Goal: Find specific page/section: Find specific page/section

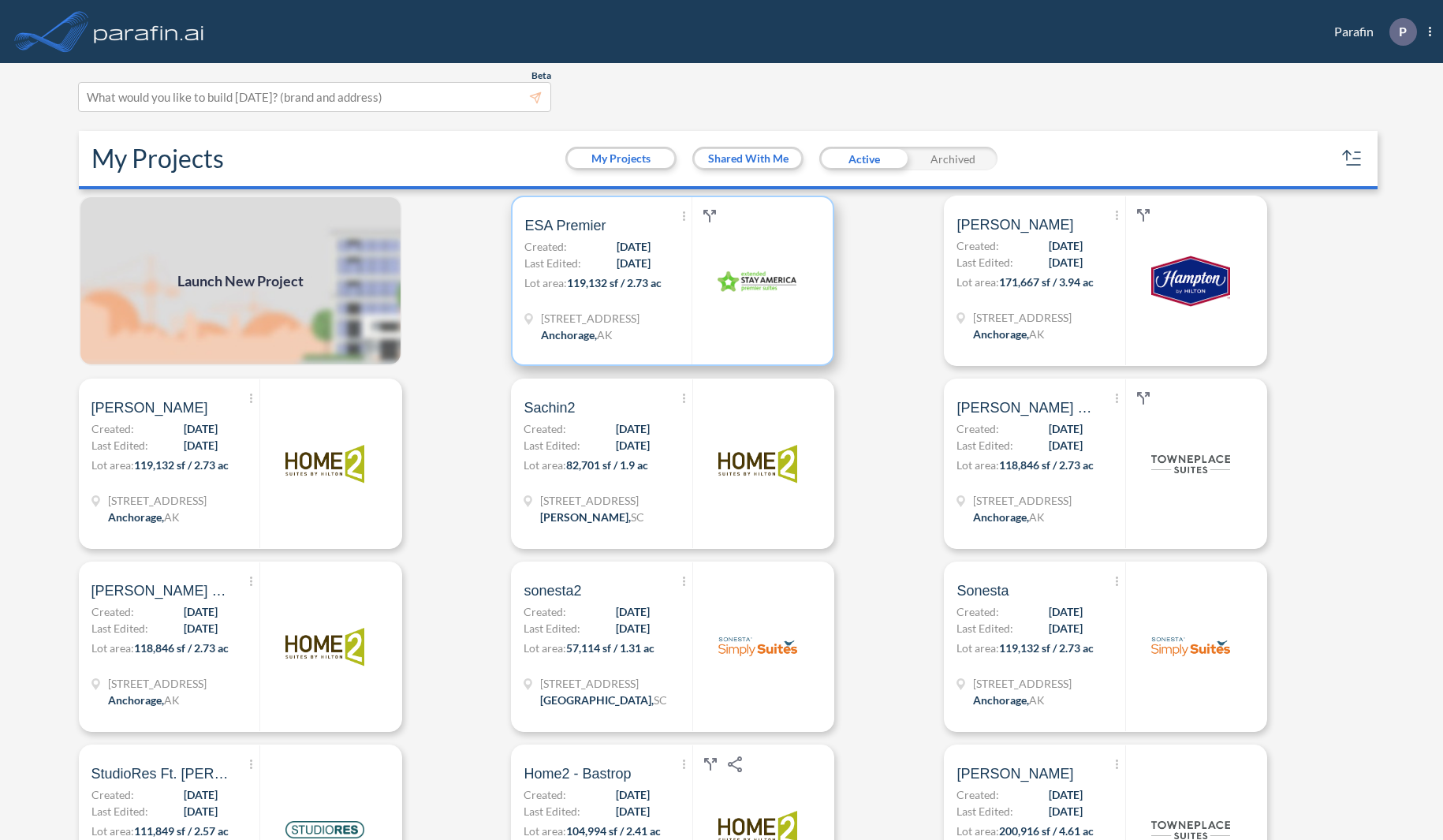
click at [592, 279] on span "119,132 sf / 2.73 ac" at bounding box center [614, 283] width 94 height 14
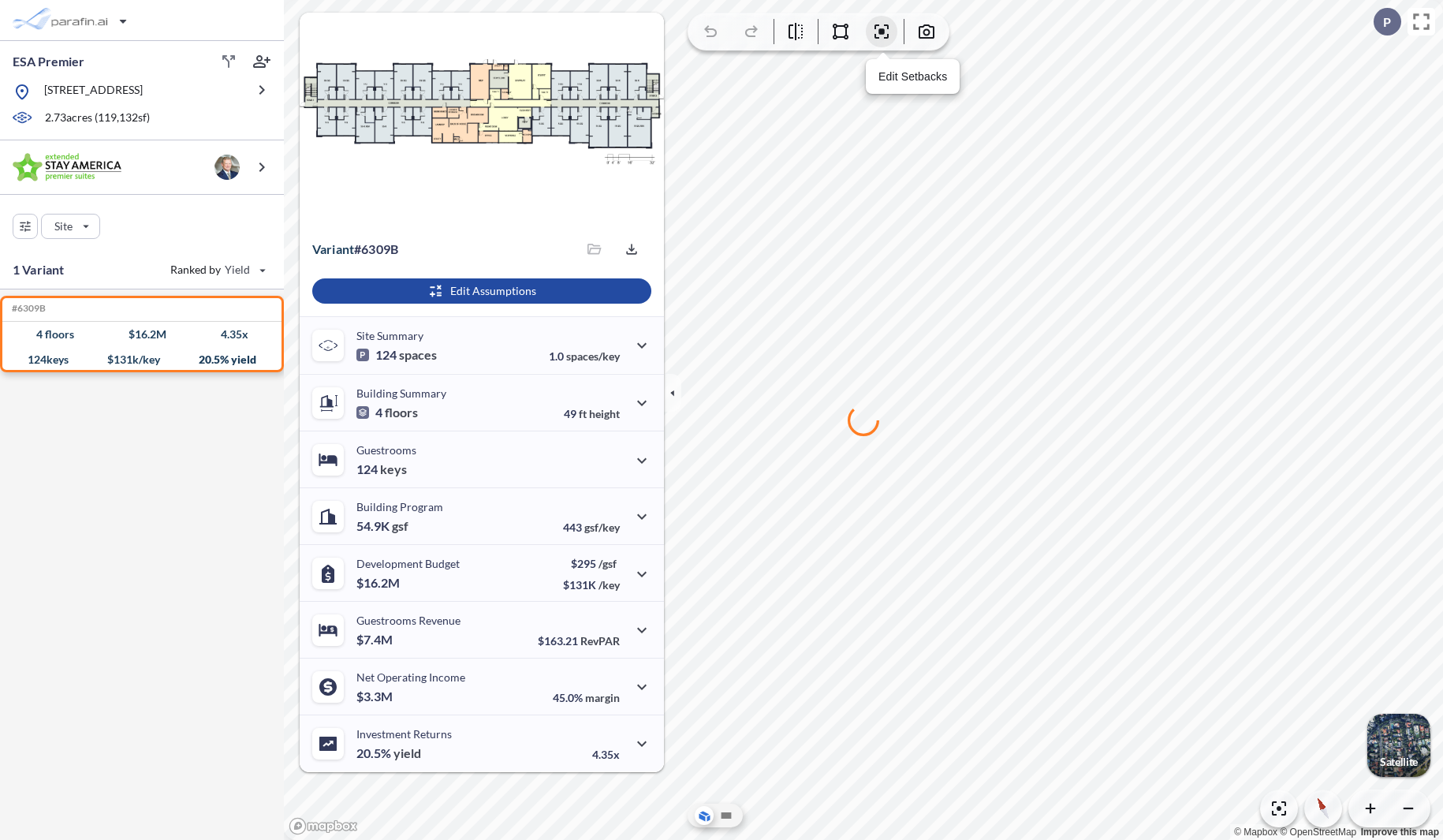
click at [885, 36] on icon "button" at bounding box center [881, 32] width 19 height 19
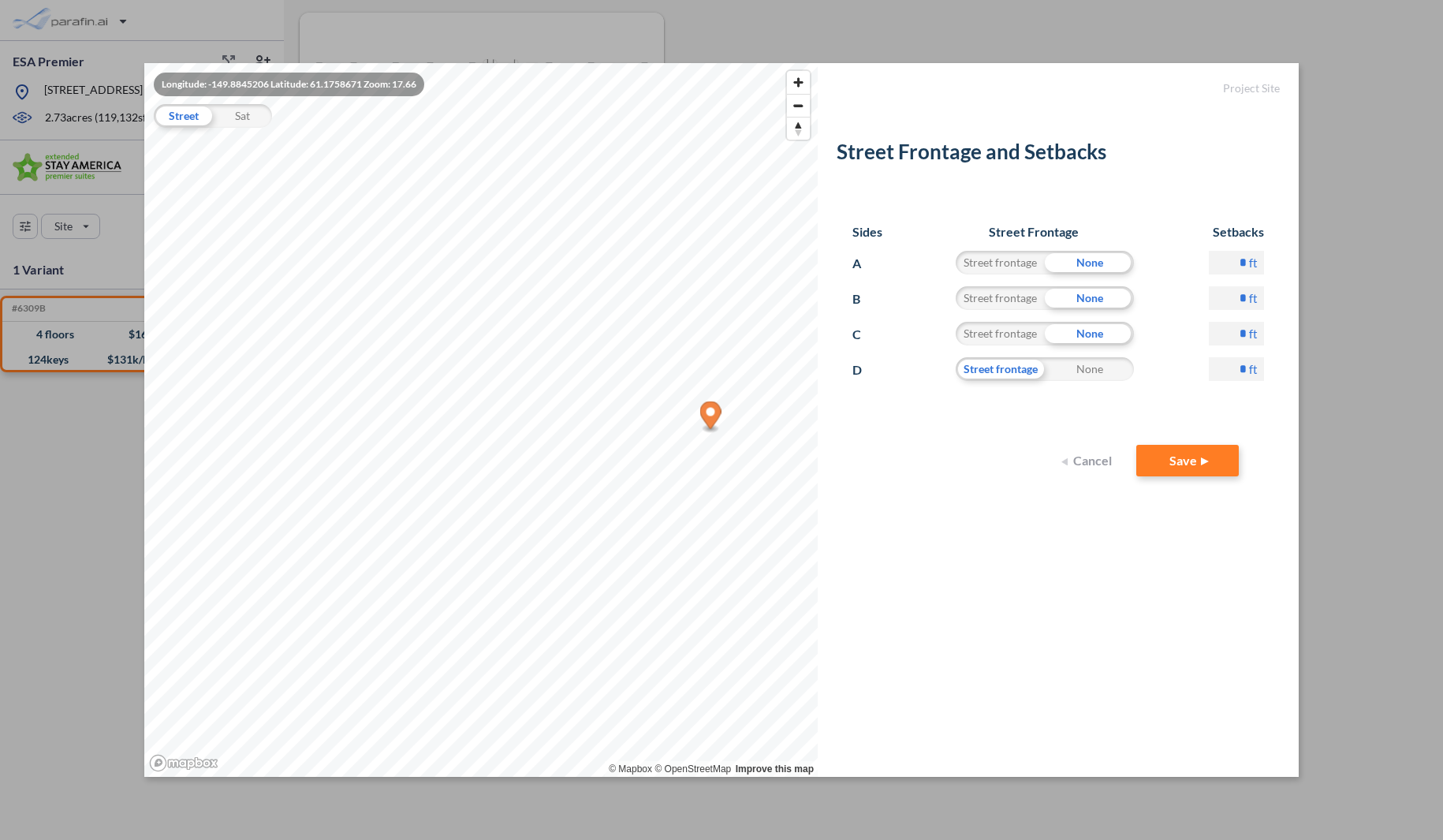
click at [1092, 466] on button "Cancel" at bounding box center [1089, 460] width 63 height 32
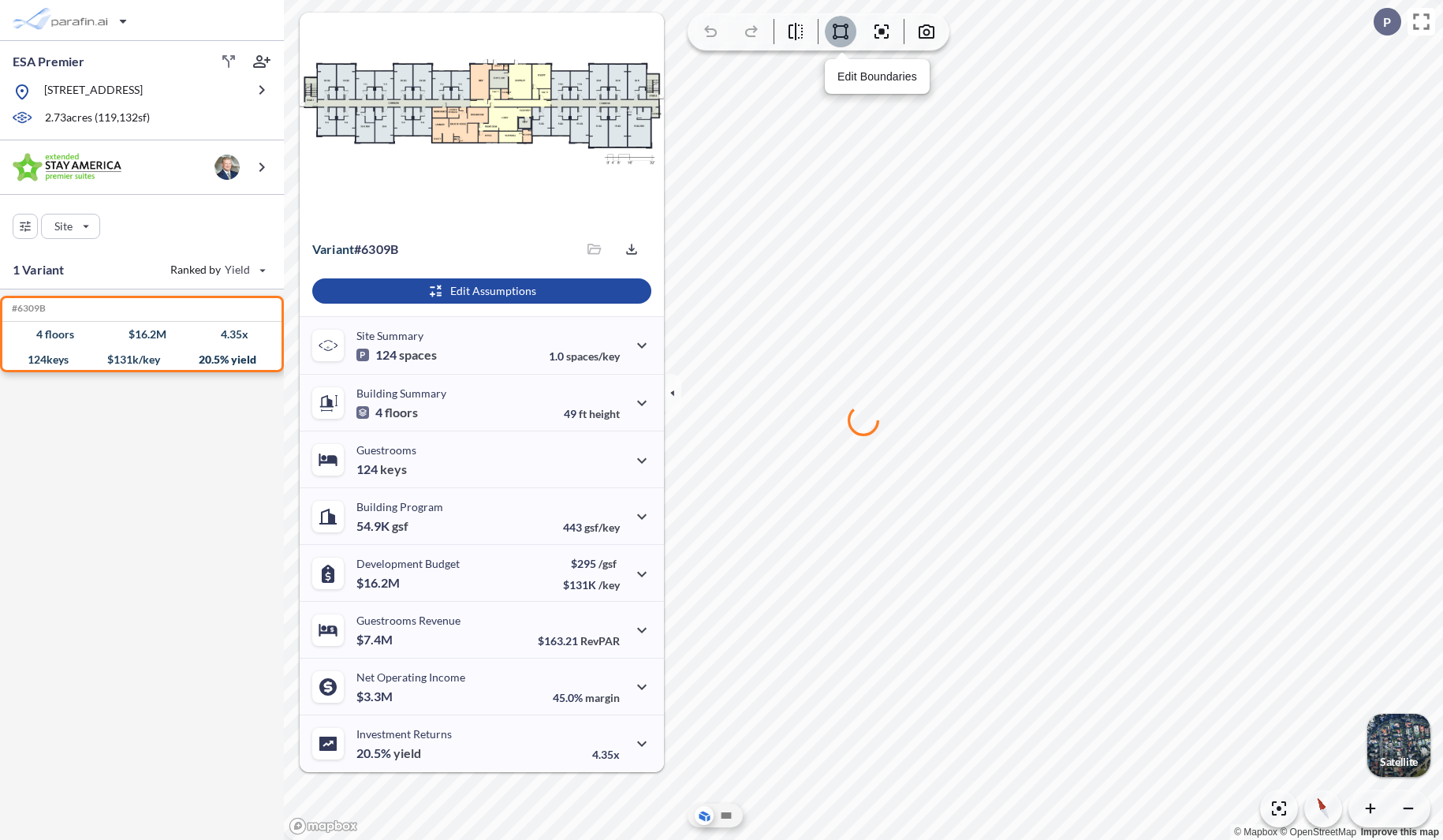
click at [839, 36] on icon "button" at bounding box center [840, 32] width 19 height 19
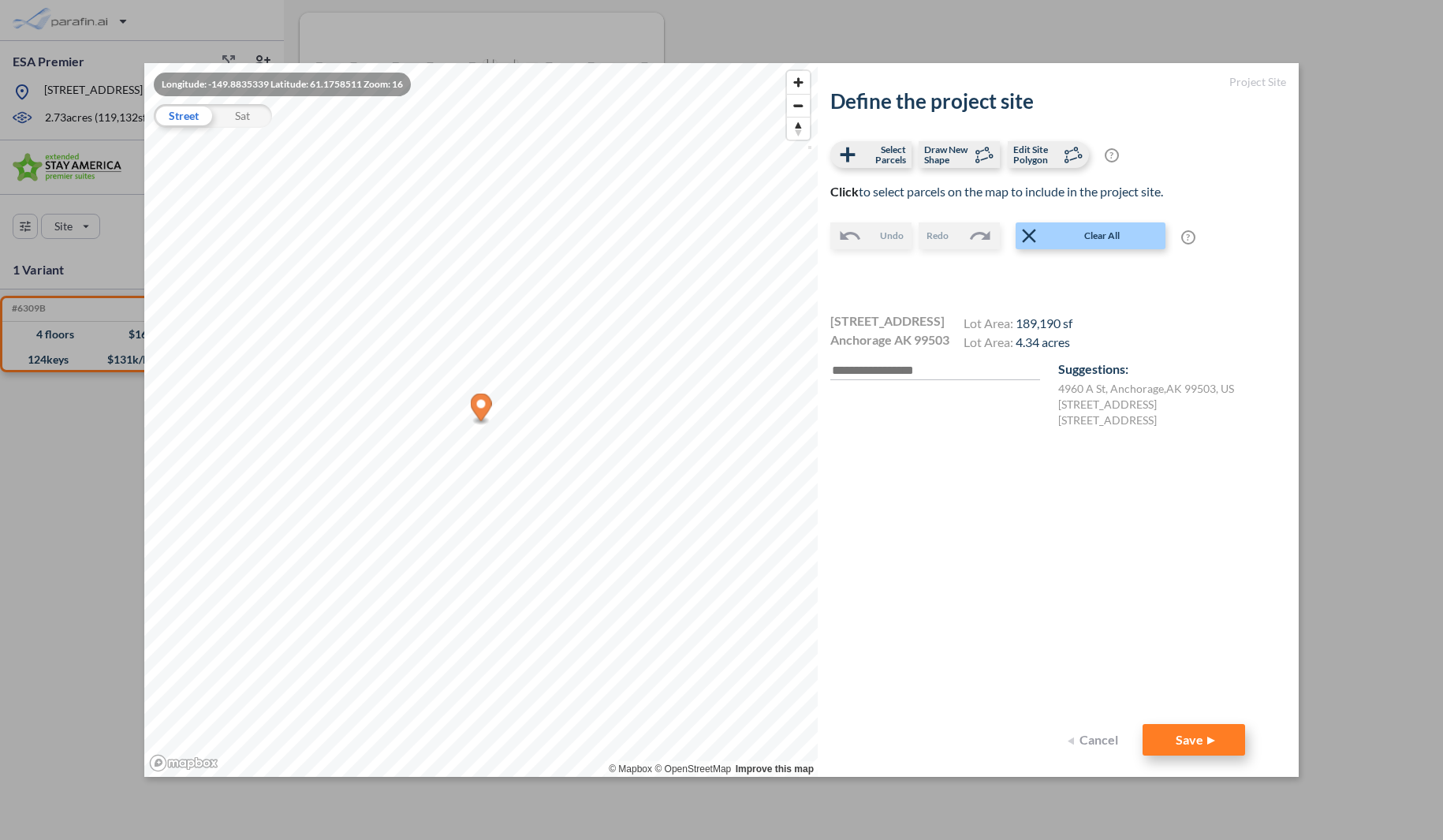
click at [1176, 735] on button "Save" at bounding box center [1194, 739] width 103 height 32
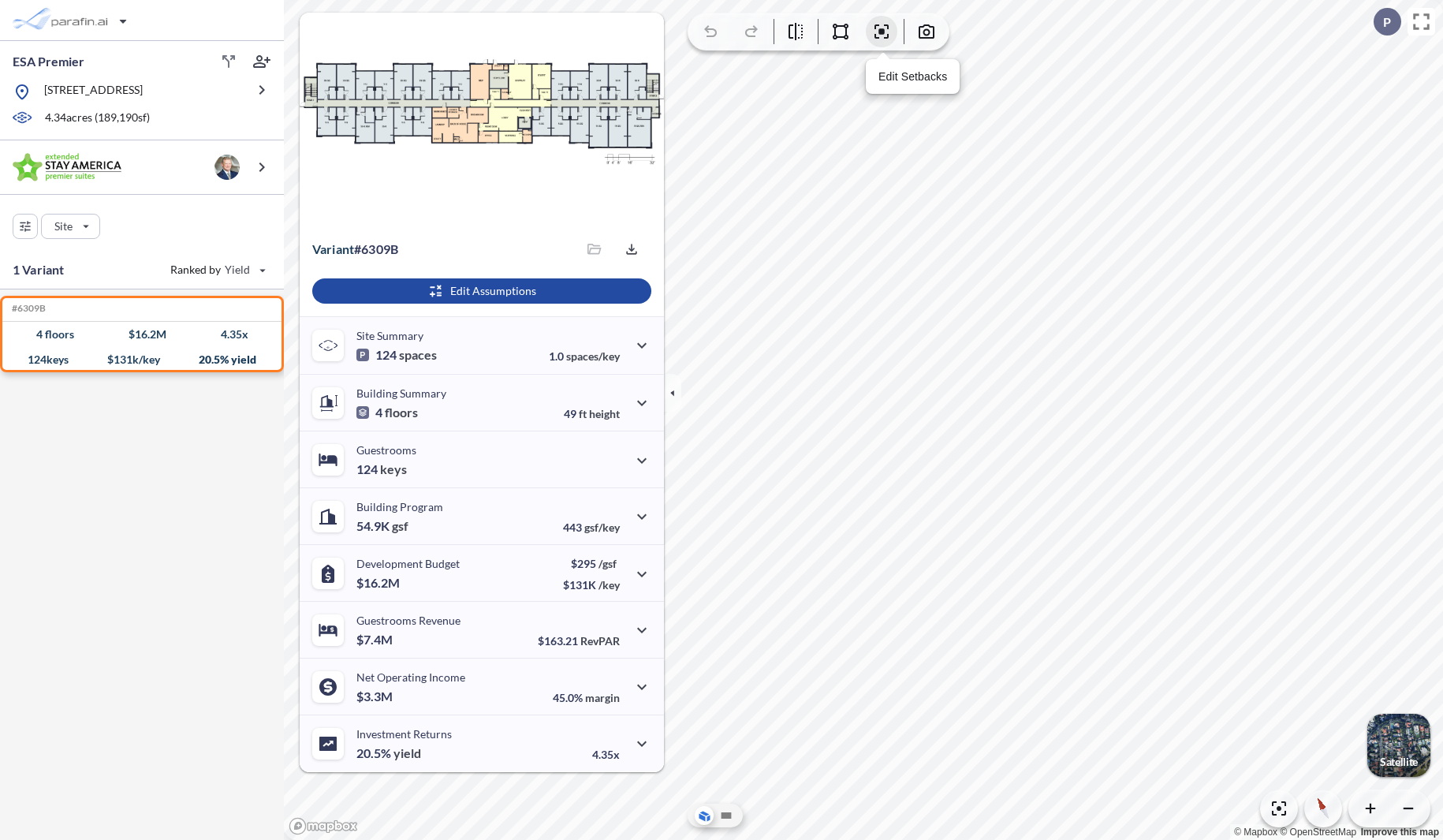
click at [880, 35] on icon "button" at bounding box center [881, 32] width 19 height 19
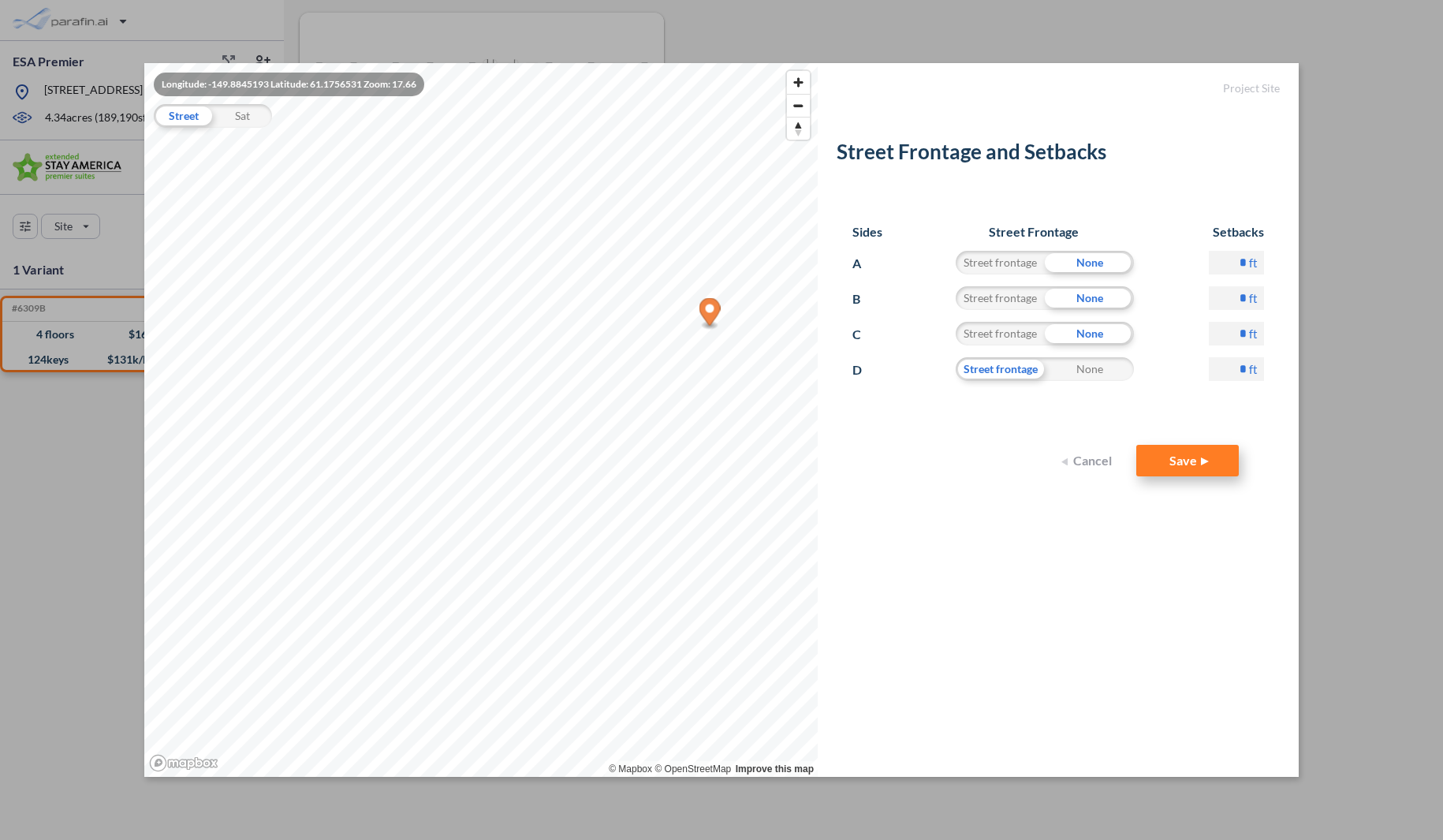
click at [1198, 463] on button "Save" at bounding box center [1187, 460] width 103 height 32
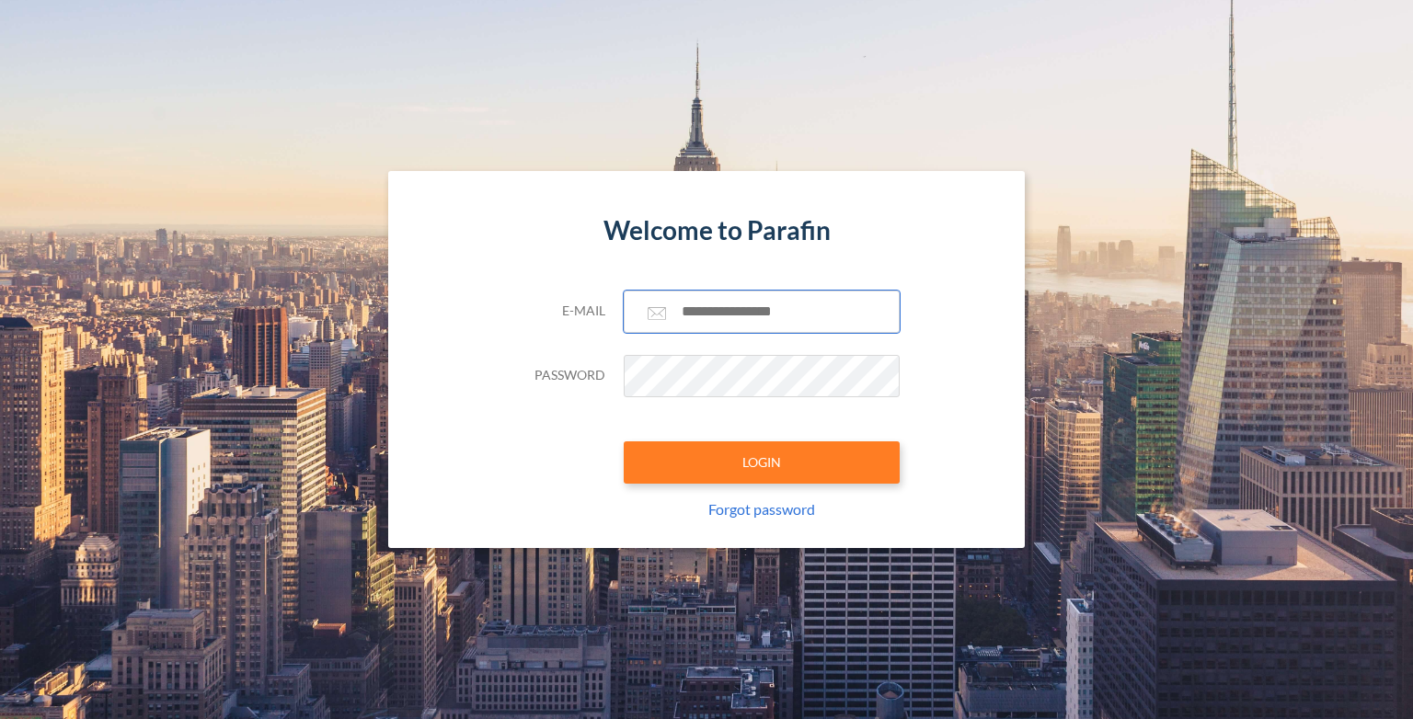
click at [706, 319] on input "text" at bounding box center [762, 312] width 276 height 42
type input "**********"
